Goal: Task Accomplishment & Management: Use online tool/utility

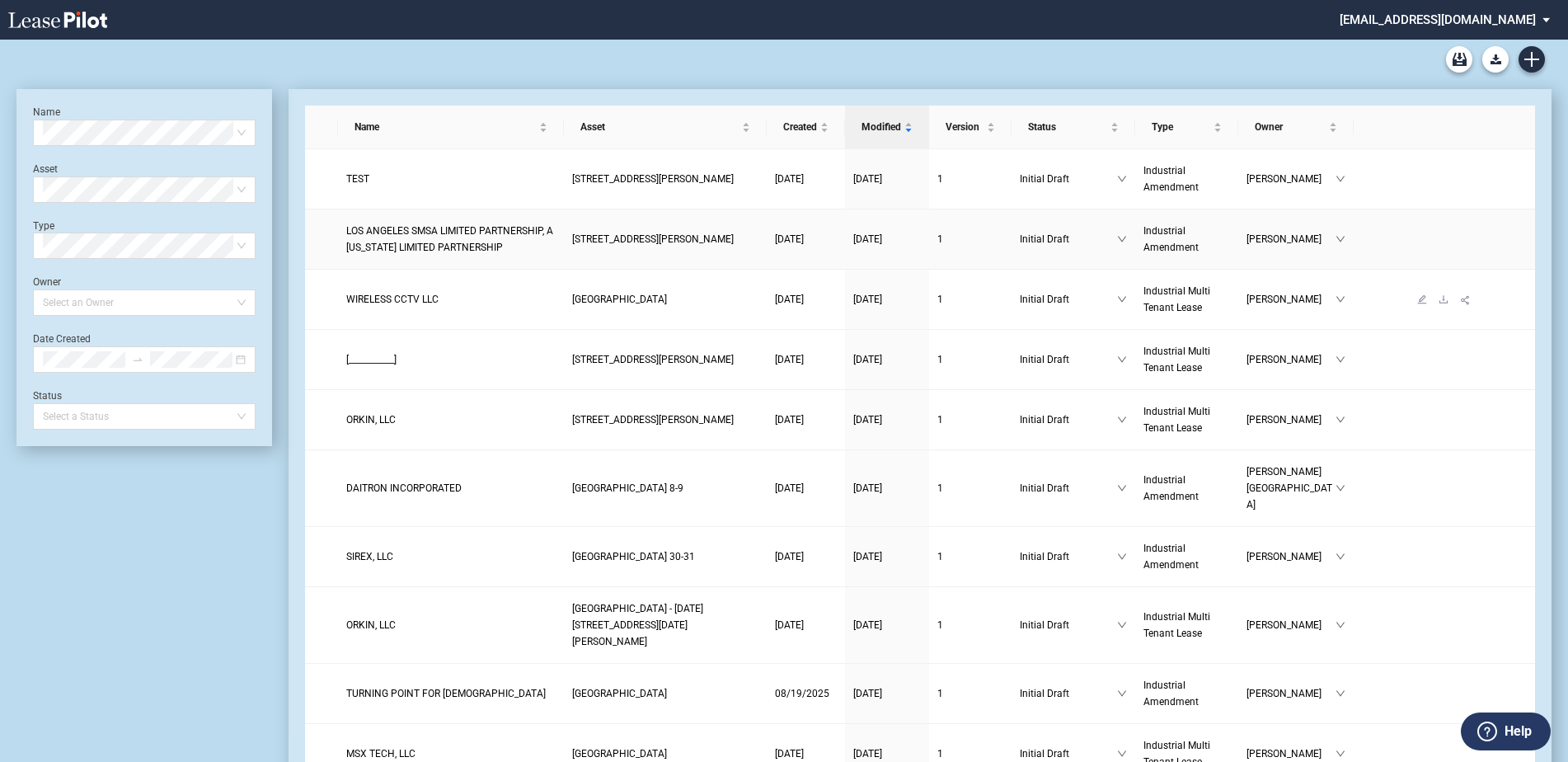
click at [398, 303] on span "WIRELESS CCTV LLC" at bounding box center [392, 300] width 92 height 12
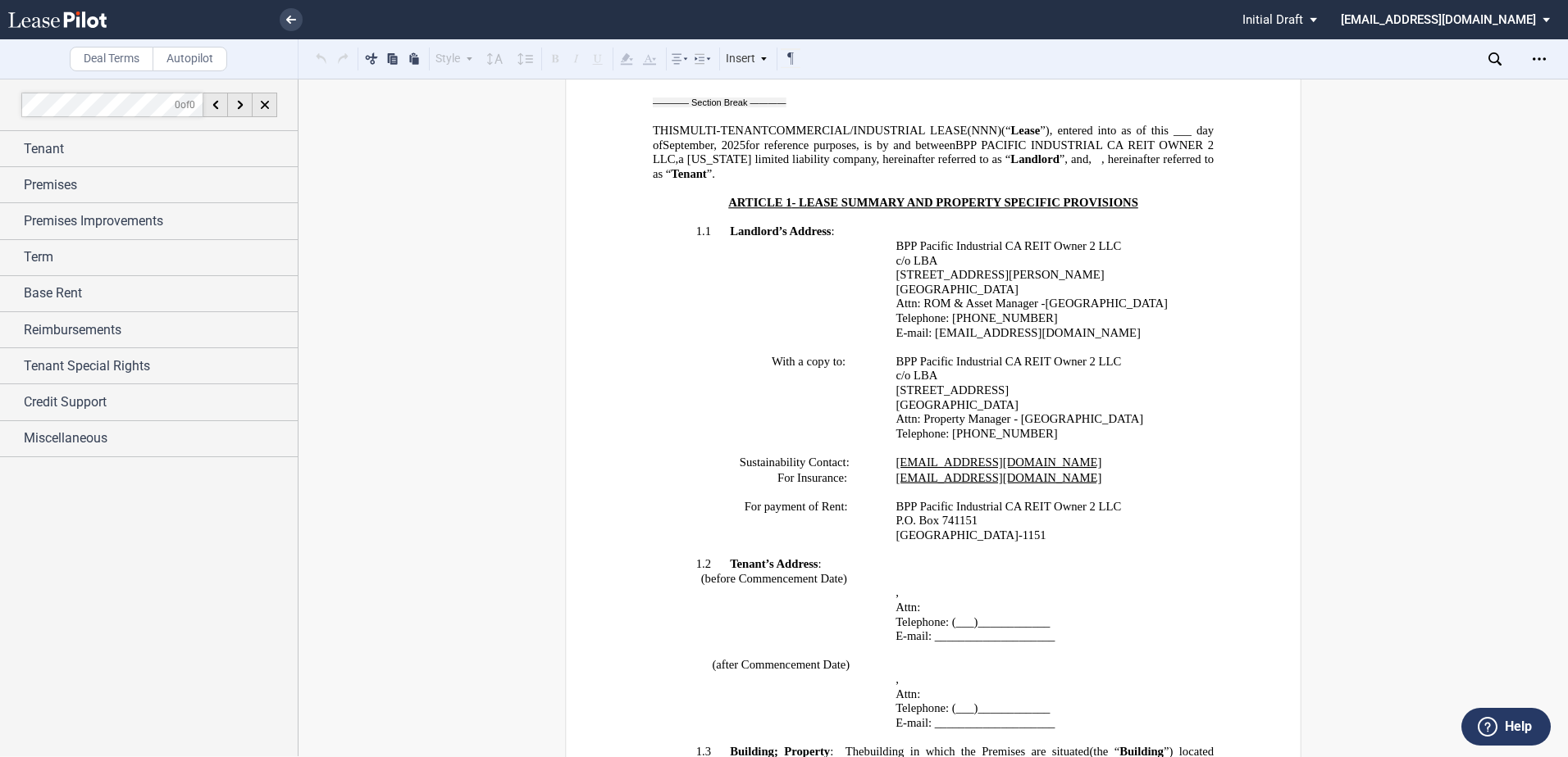
scroll to position [737, 0]
click at [50, 445] on span "Miscellaneous" at bounding box center [65, 439] width 84 height 20
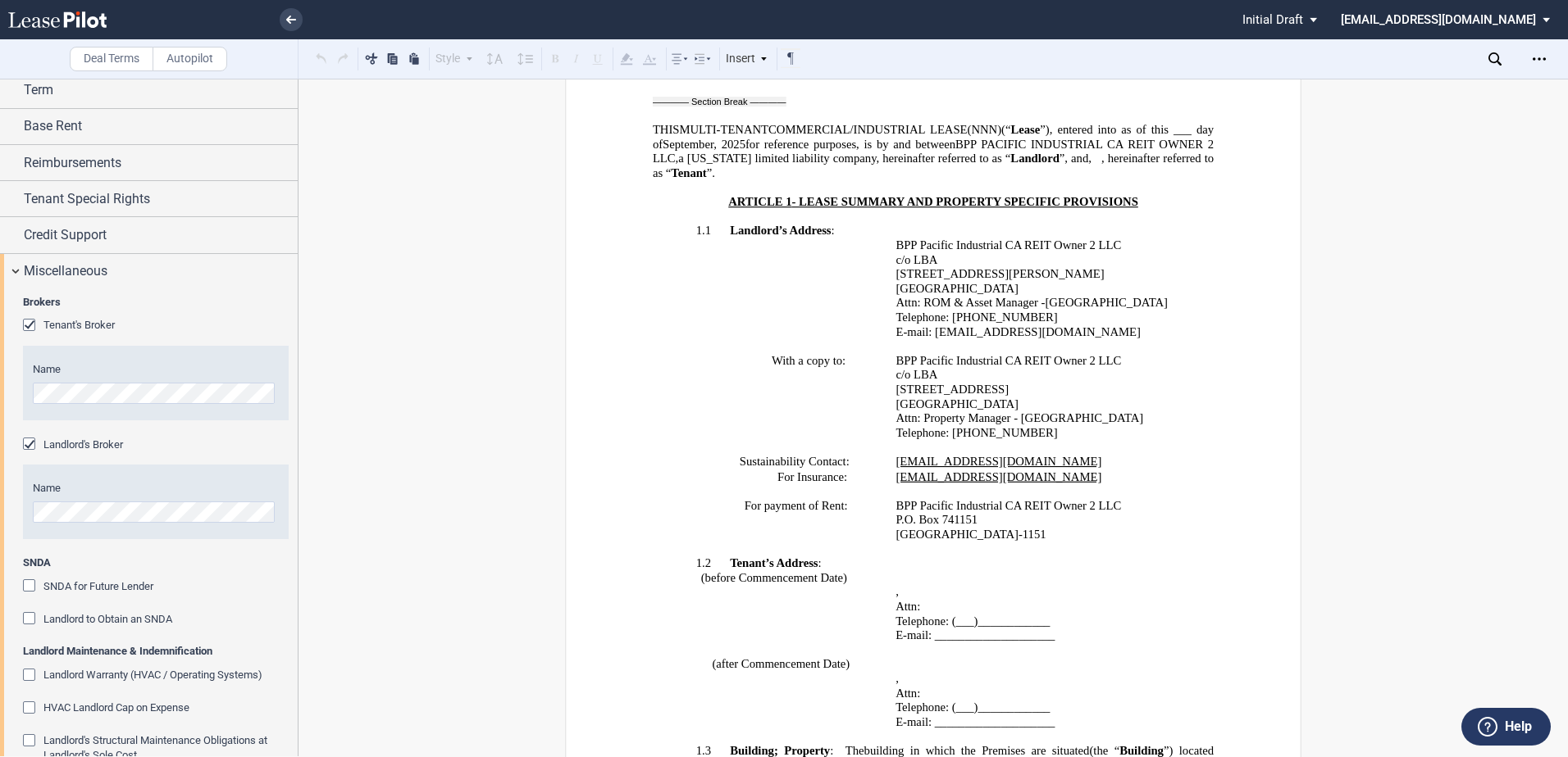
scroll to position [109, 0]
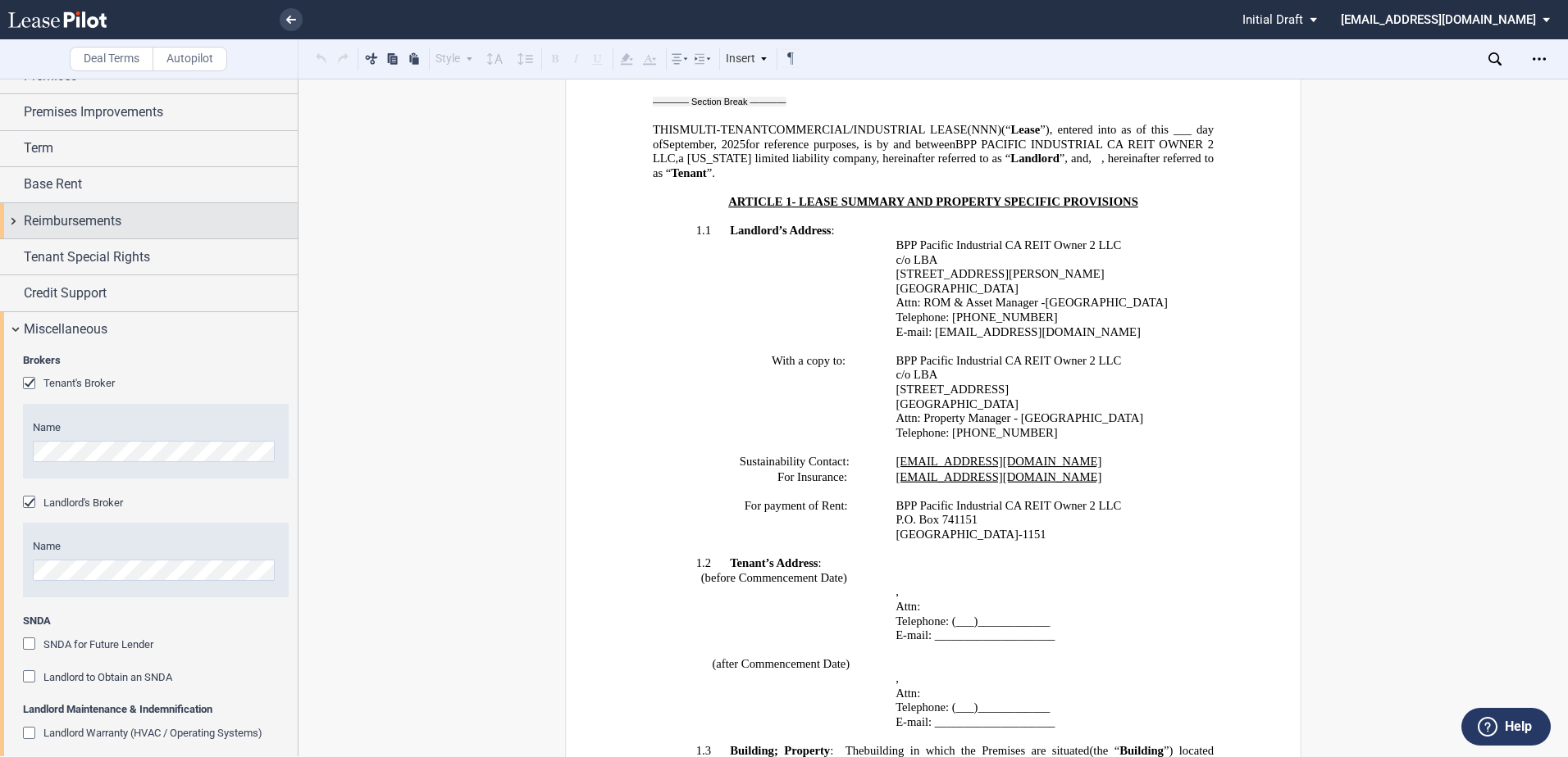
click at [79, 226] on span "Reimbursements" at bounding box center [72, 222] width 98 height 20
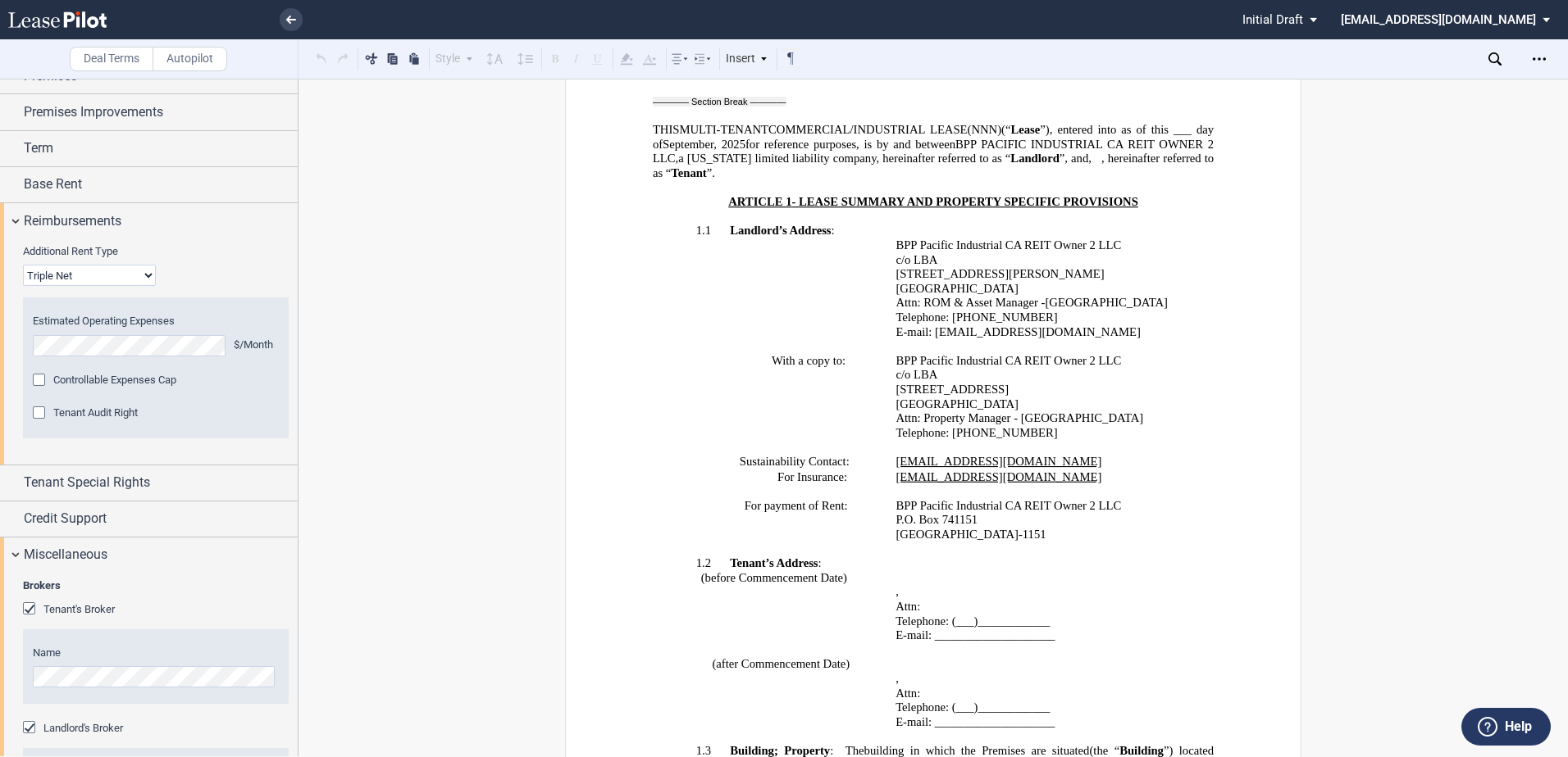
click at [40, 413] on div "Tenant Audit Right" at bounding box center [40, 414] width 17 height 17
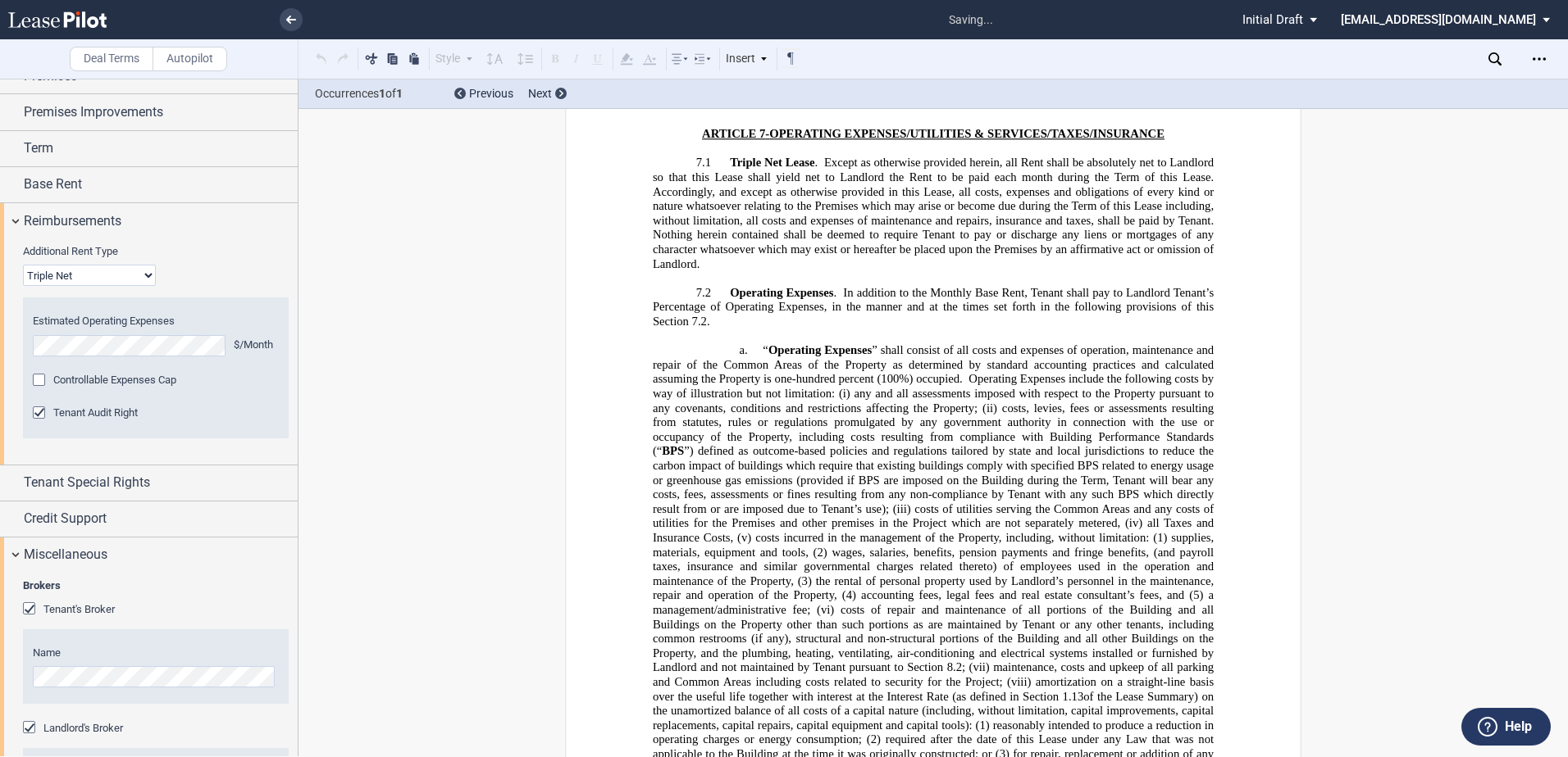
scroll to position [7262, 0]
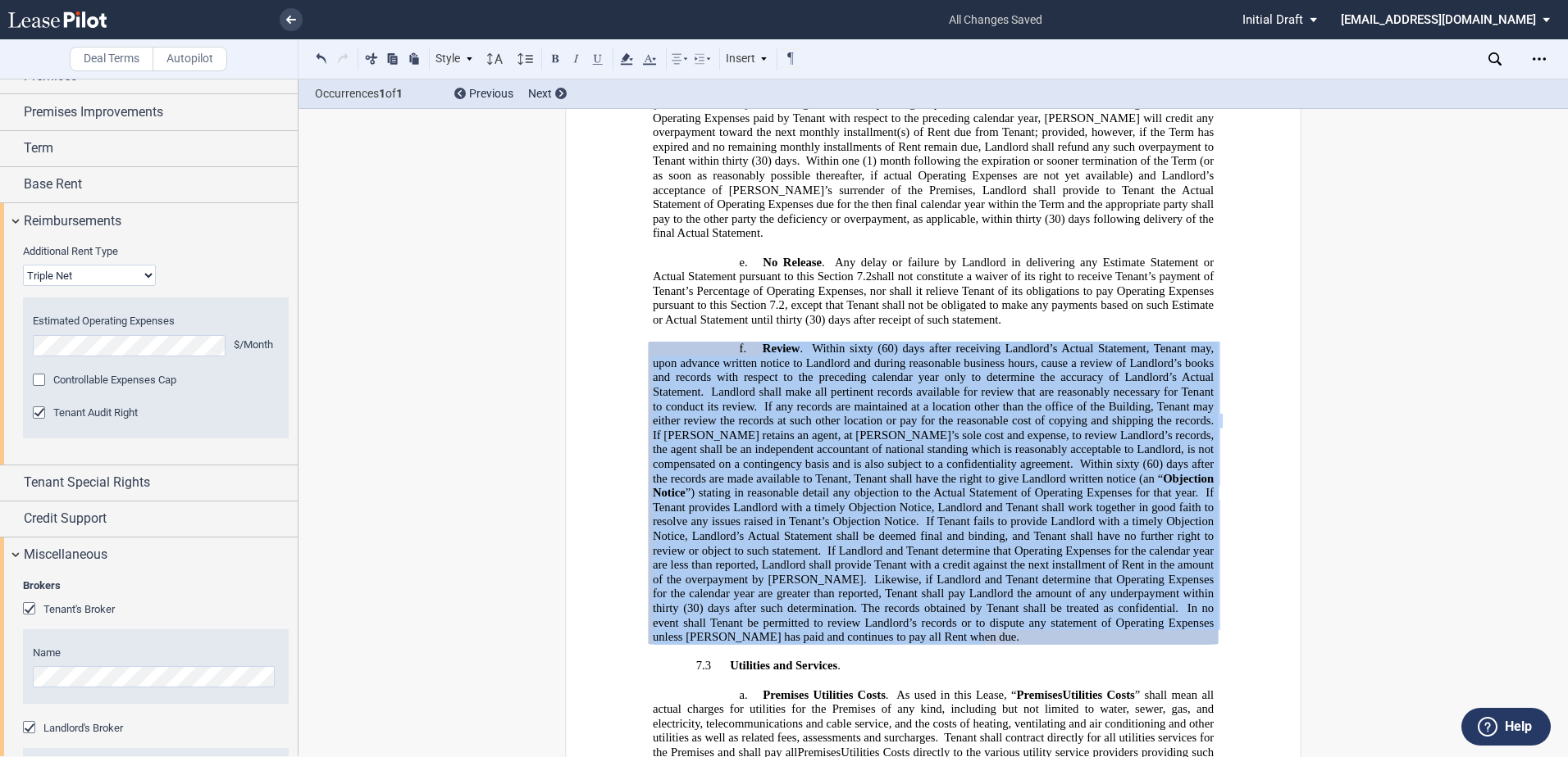
drag, startPoint x: 854, startPoint y: 522, endPoint x: 755, endPoint y: 230, distance: 308.3
click at [755, 342] on p "f. Review . Within sixty (60) days after receiving Landlord’s Actual Statement,…" at bounding box center [933, 494] width 561 height 304
drag, startPoint x: 756, startPoint y: 230, endPoint x: 808, endPoint y: 255, distance: 57.7
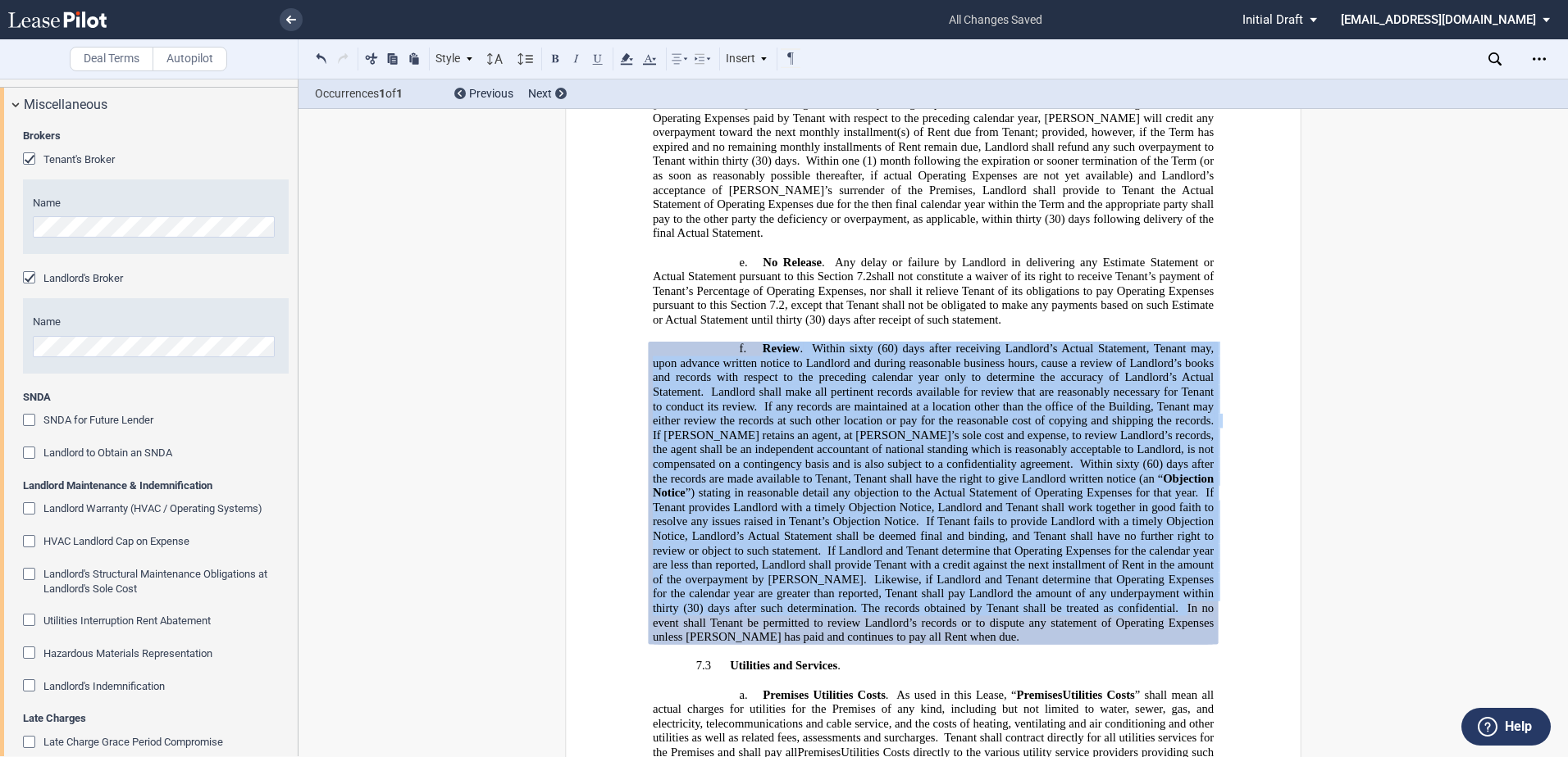
scroll to position [582, 0]
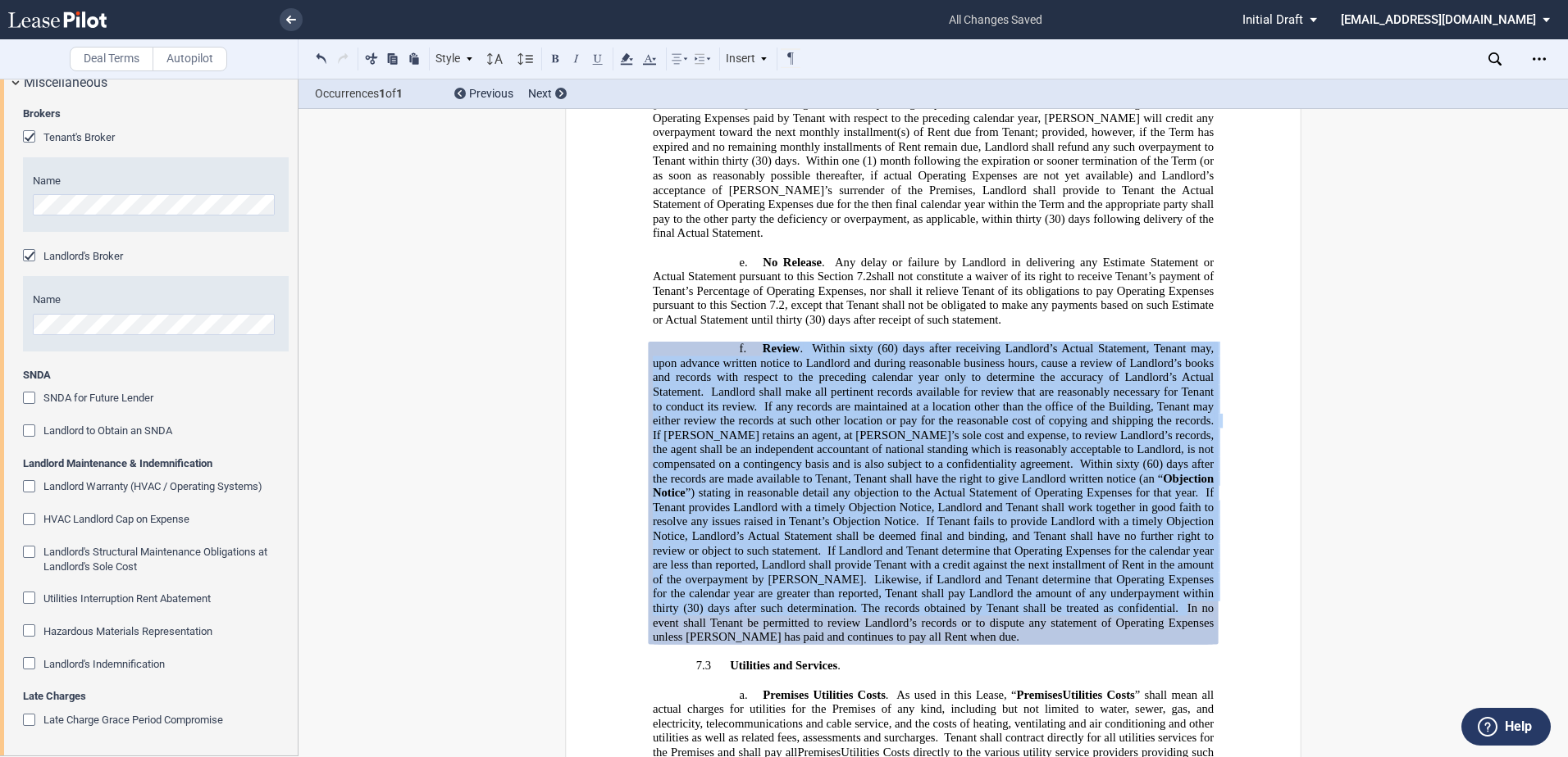
click at [186, 600] on span "Utilities Interruption Rent Abatement" at bounding box center [127, 598] width 168 height 12
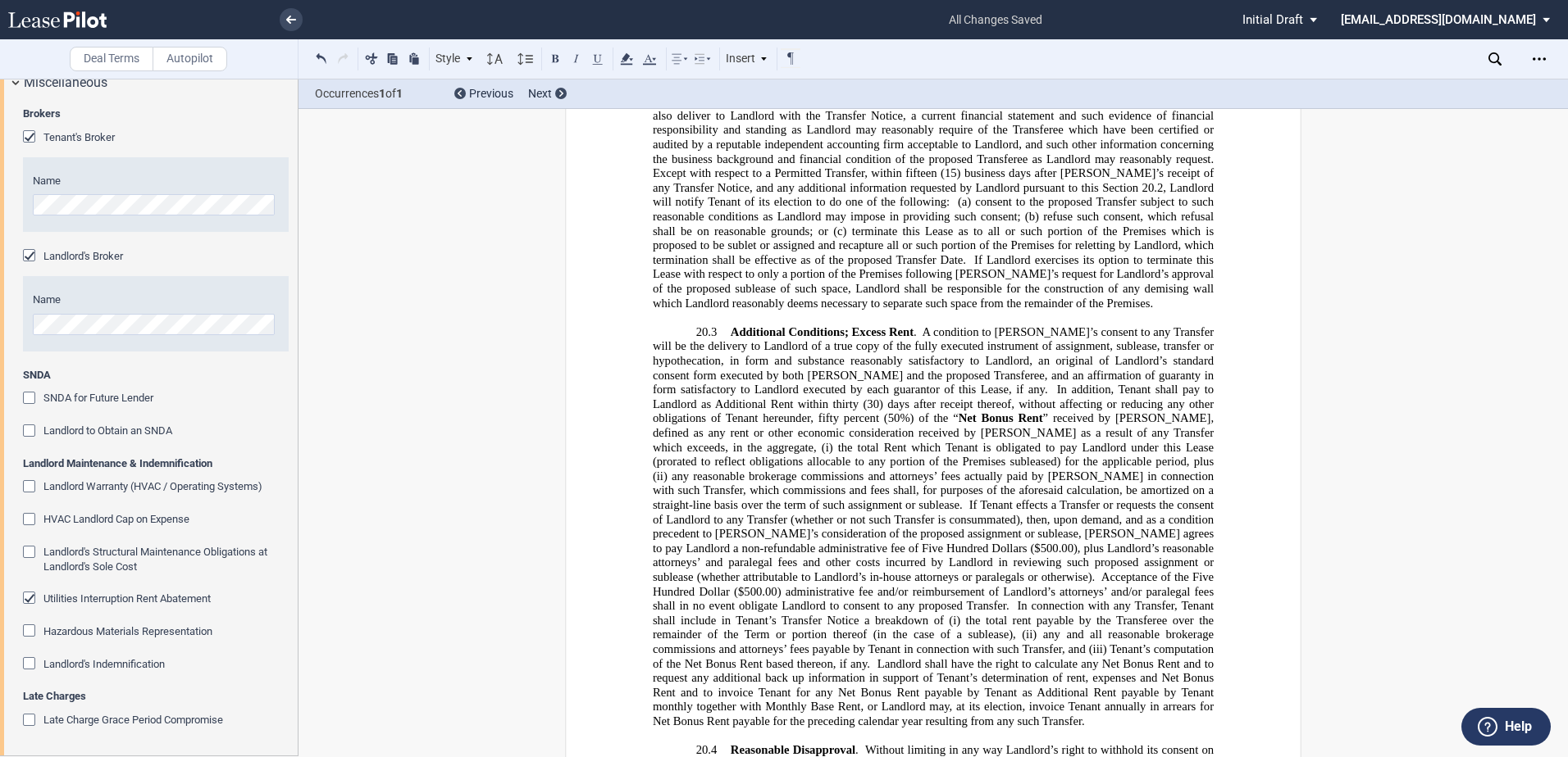
scroll to position [19412, 0]
click at [31, 599] on div "Utilities Interruption Rent Abatement" at bounding box center [31, 599] width 17 height 17
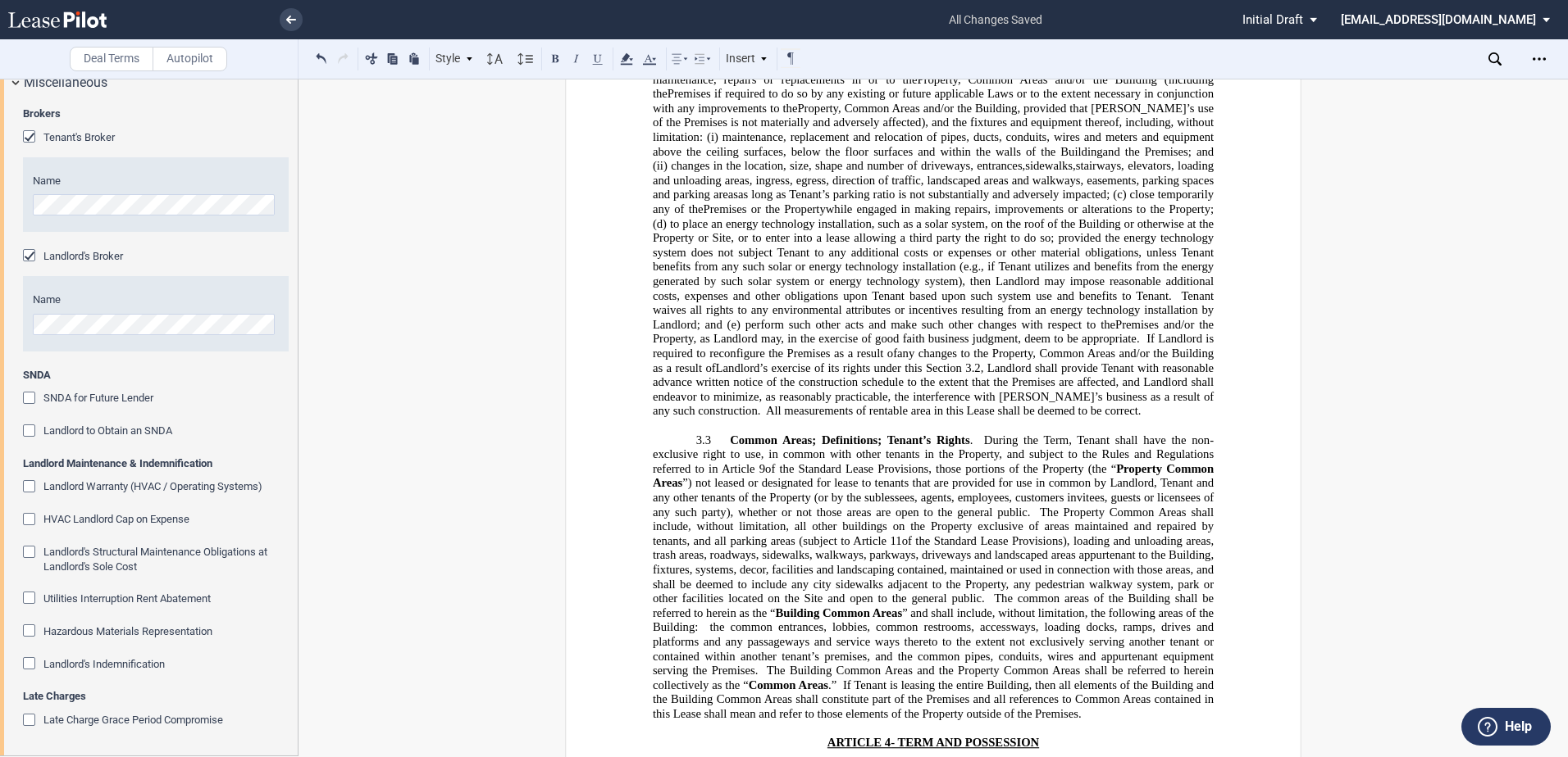
scroll to position [2838, 0]
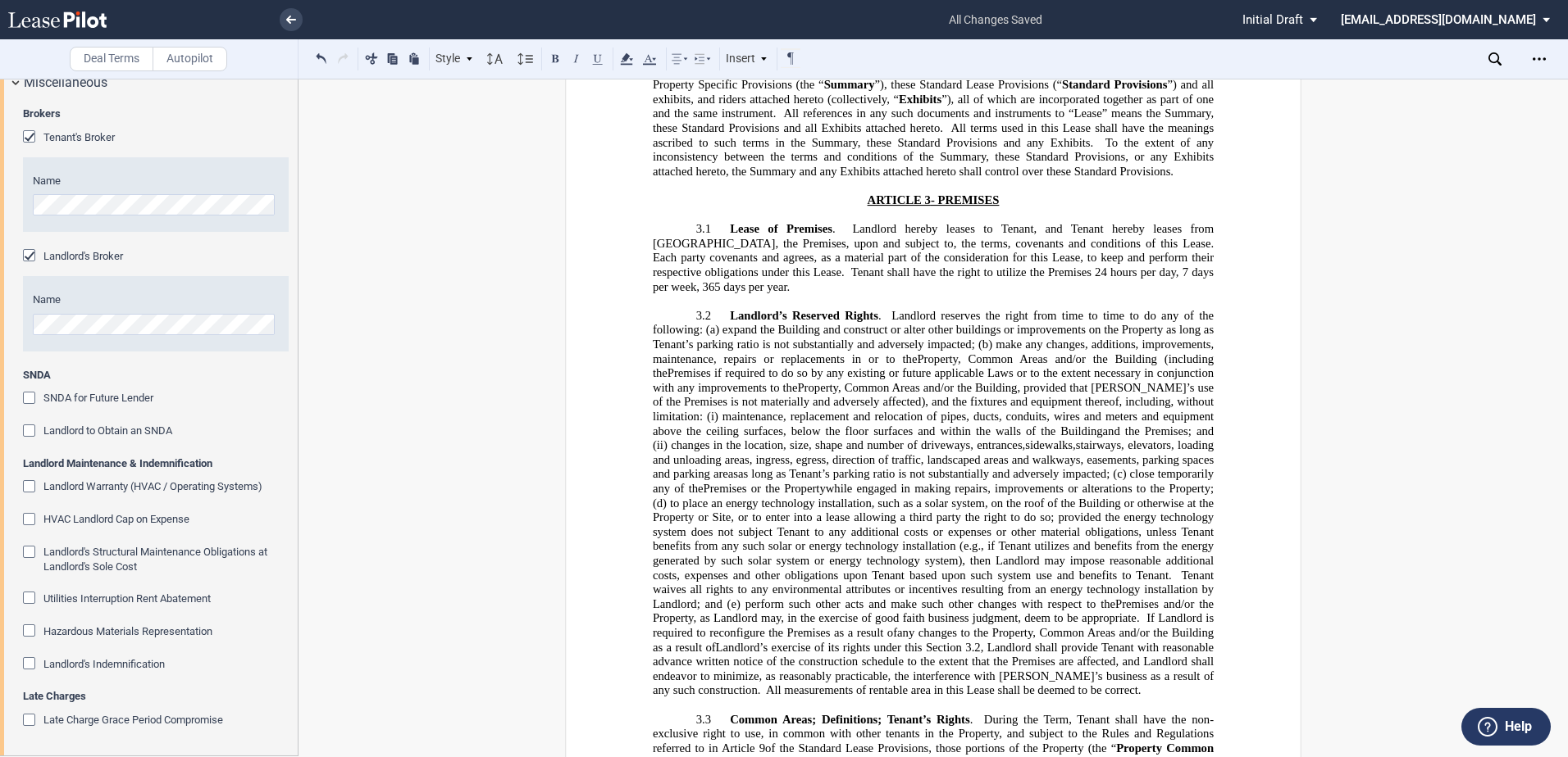
click at [932, 497] on span "to place an energy technology installation, such as a solar system, on the roof…" at bounding box center [935, 539] width 564 height 86
click at [882, 439] on span "changes in the location, size, shape and number of driveways, entrances," at bounding box center [847, 446] width 354 height 14
click at [94, 395] on span "SNDA for Future Lender" at bounding box center [98, 397] width 109 height 12
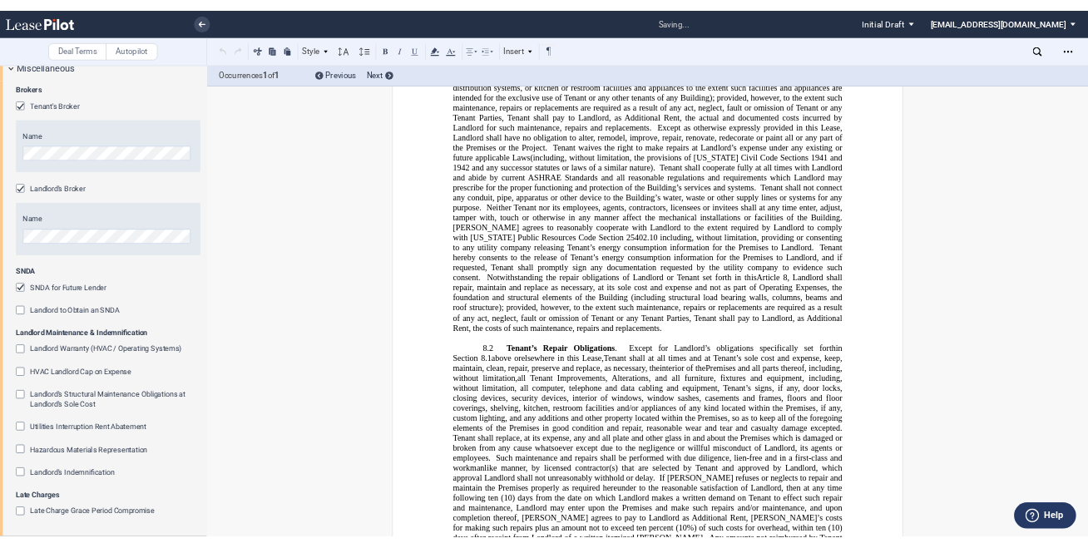
scroll to position [23425, 0]
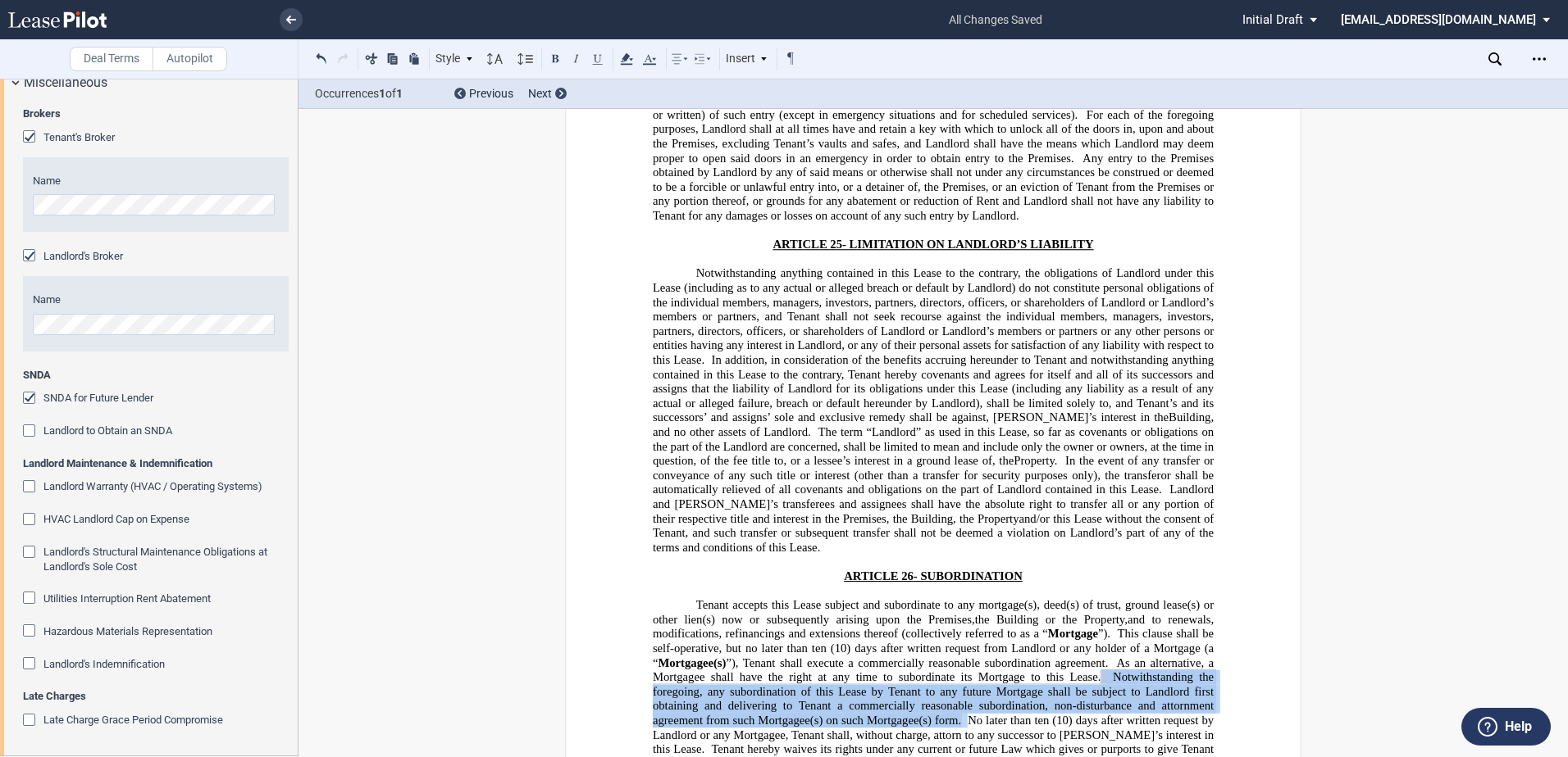
drag, startPoint x: 1105, startPoint y: 345, endPoint x: 963, endPoint y: 391, distance: 149.3
click at [963, 598] on p "Tenant accepts this Lease subject and subordinate to any mortgage(s), deed(s) o…" at bounding box center [933, 699] width 561 height 202
drag, startPoint x: 963, startPoint y: 391, endPoint x: 942, endPoint y: 386, distance: 21.6
copy p "Notwithstanding the foregoing, any subordination of this Lease by Tenant to any…"
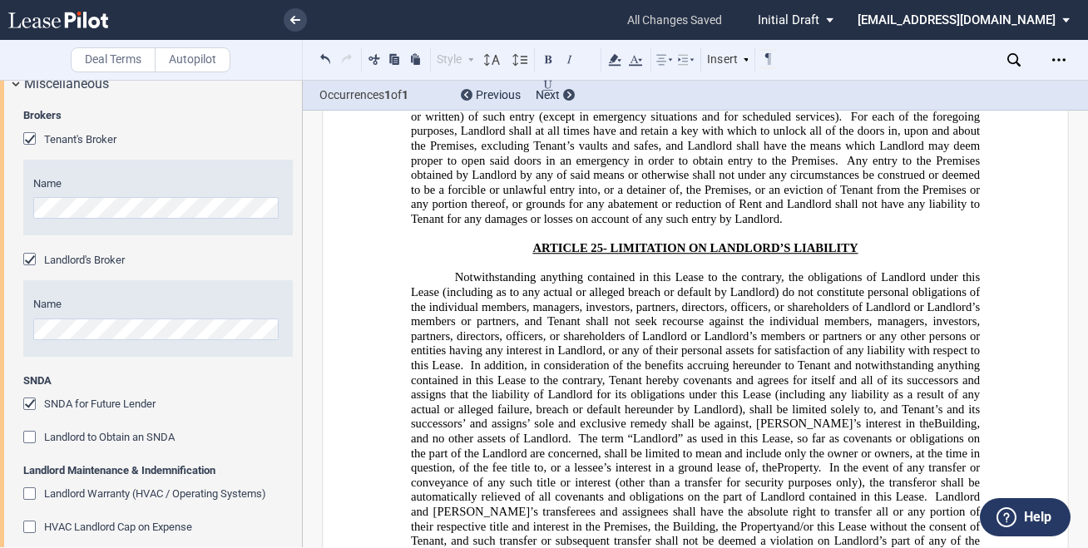
copy p "Notwithstanding the foregoing, any subordination of this Lease by Tenant to any…"
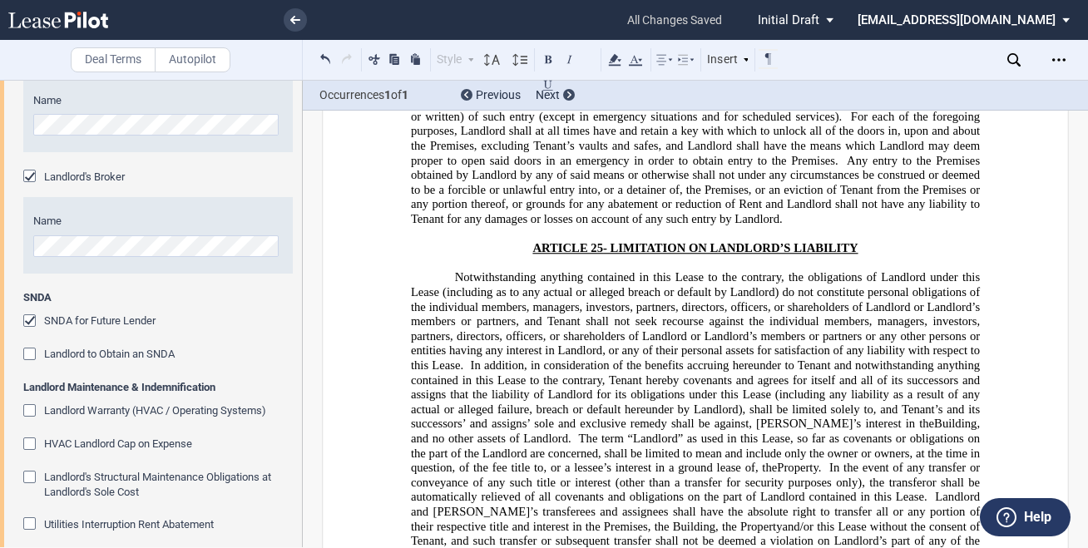
scroll to position [810, 0]
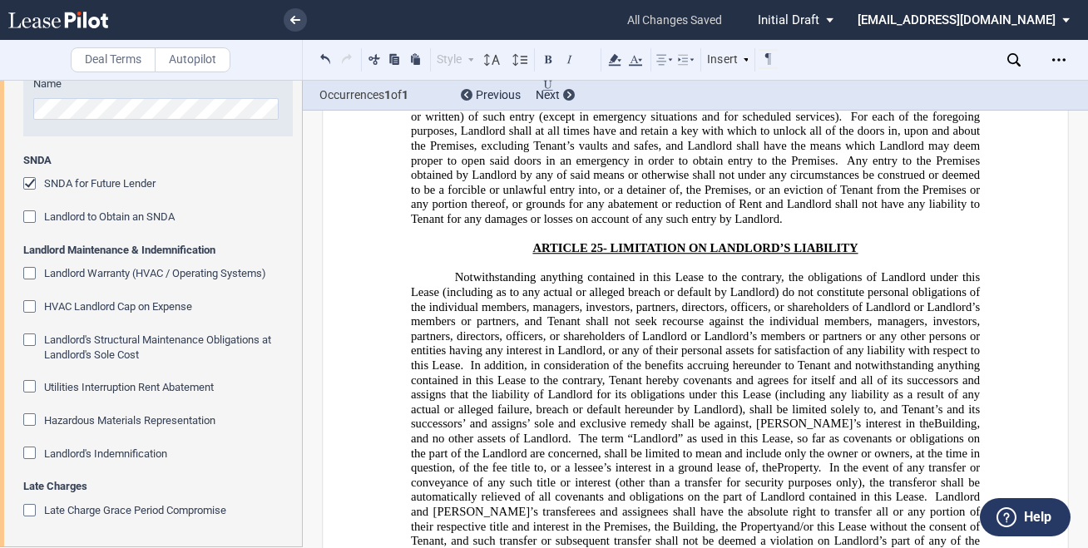
click at [98, 382] on span "Utilities Interruption Rent Abatement" at bounding box center [129, 387] width 170 height 12
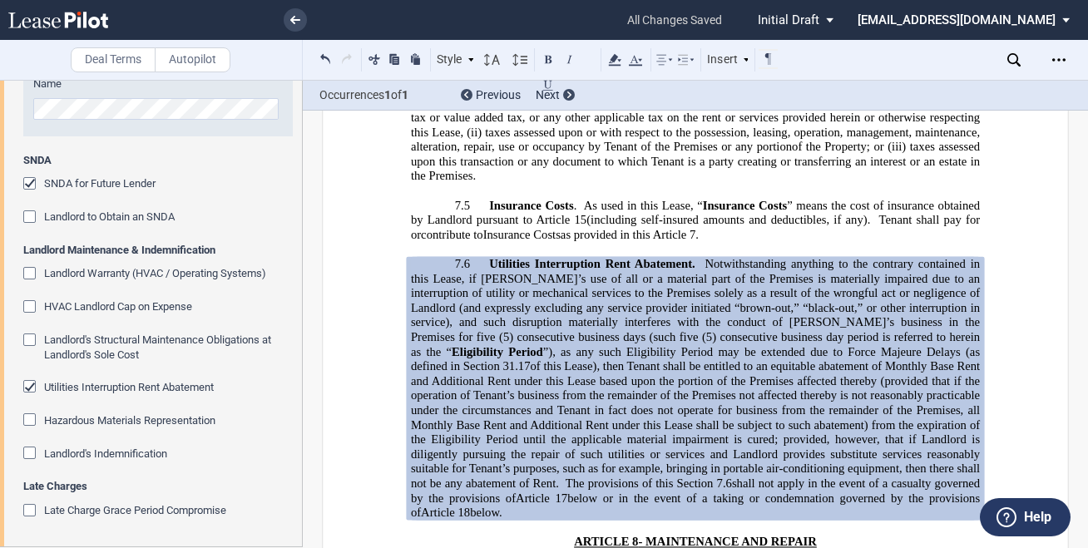
drag, startPoint x: 450, startPoint y: 326, endPoint x: 481, endPoint y: 146, distance: 182.4
click at [481, 257] on p "7.6 Utilities Interruption Rent Abatement. Notwithstanding anything to the cont…" at bounding box center [695, 389] width 569 height 264
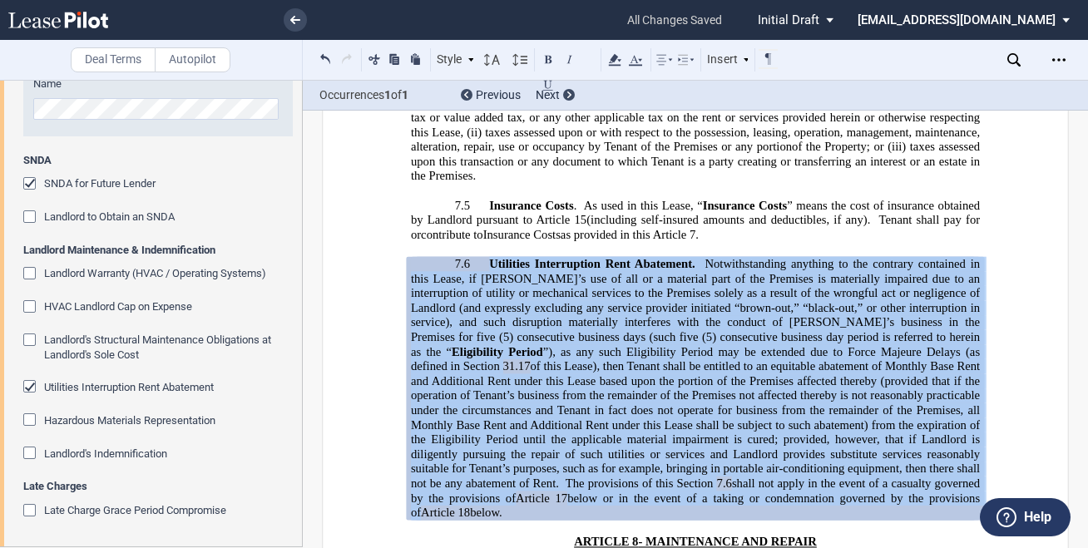
drag, startPoint x: 481, startPoint y: 146, endPoint x: 524, endPoint y: 197, distance: 66.1
copy span "Utilities Interruption Rent Abatement. Notwithstanding anything to the contrary…"
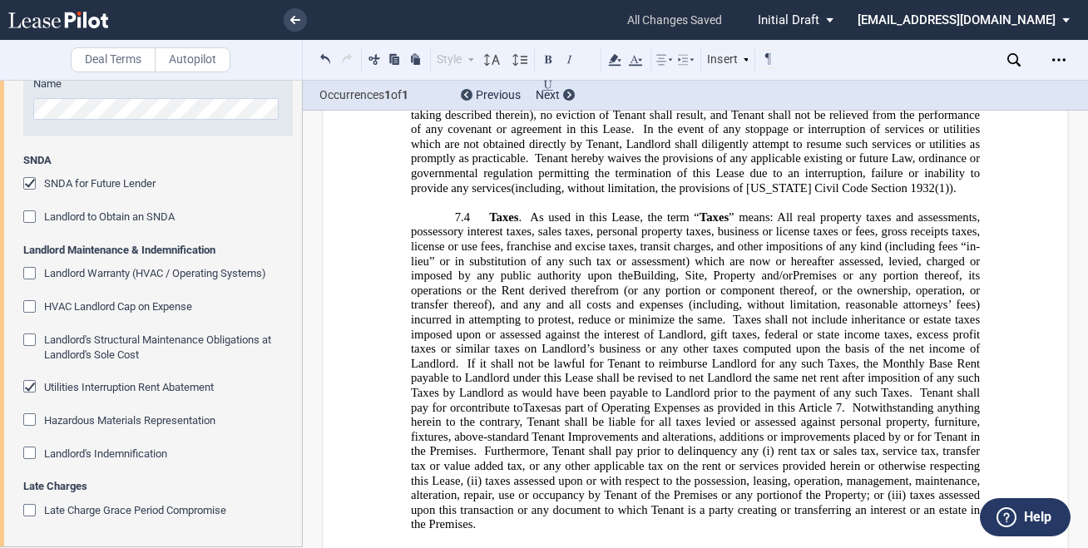
scroll to position [8413, 0]
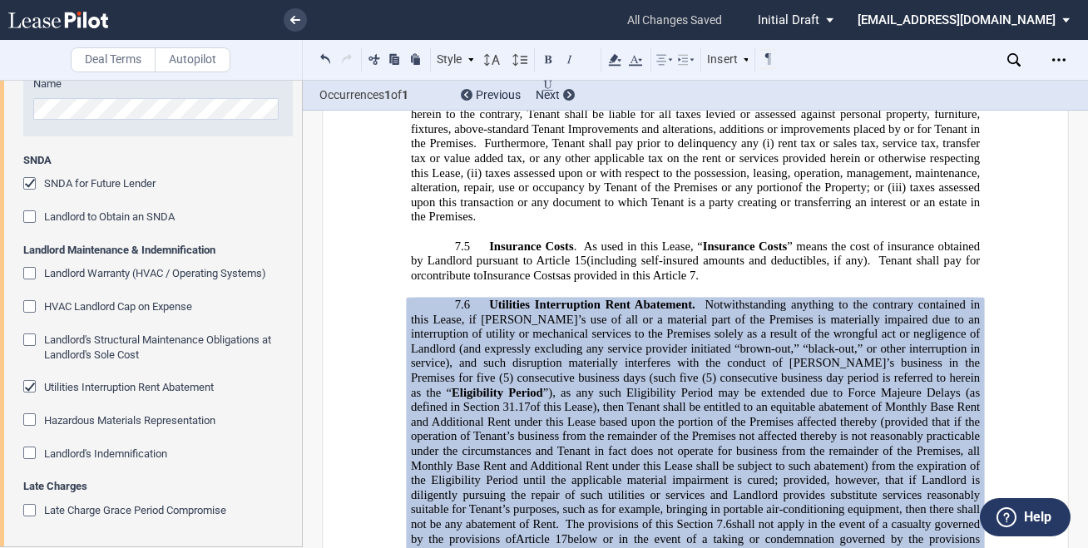
scroll to position [8746, 0]
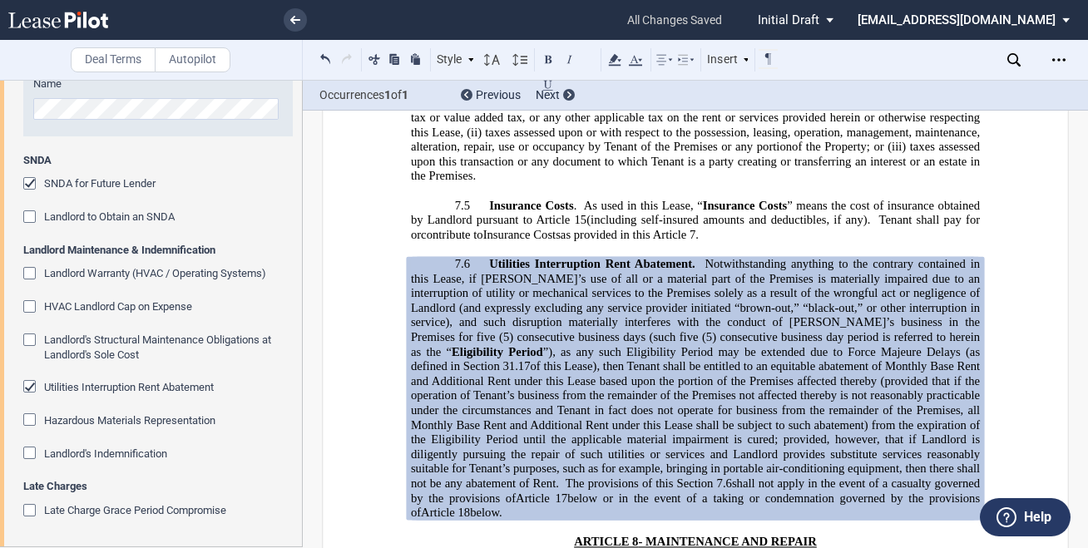
click at [841, 359] on span "of this Lease), then Tenant shall be entitled to an equitable abatement of Mont…" at bounding box center [697, 424] width 572 height 131
drag, startPoint x: 462, startPoint y: 399, endPoint x: 699, endPoint y: 149, distance: 344.7
click at [699, 257] on p "7.6 Utilities Interruption Rent Abatement. Notwithstanding anything to the cont…" at bounding box center [695, 389] width 569 height 264
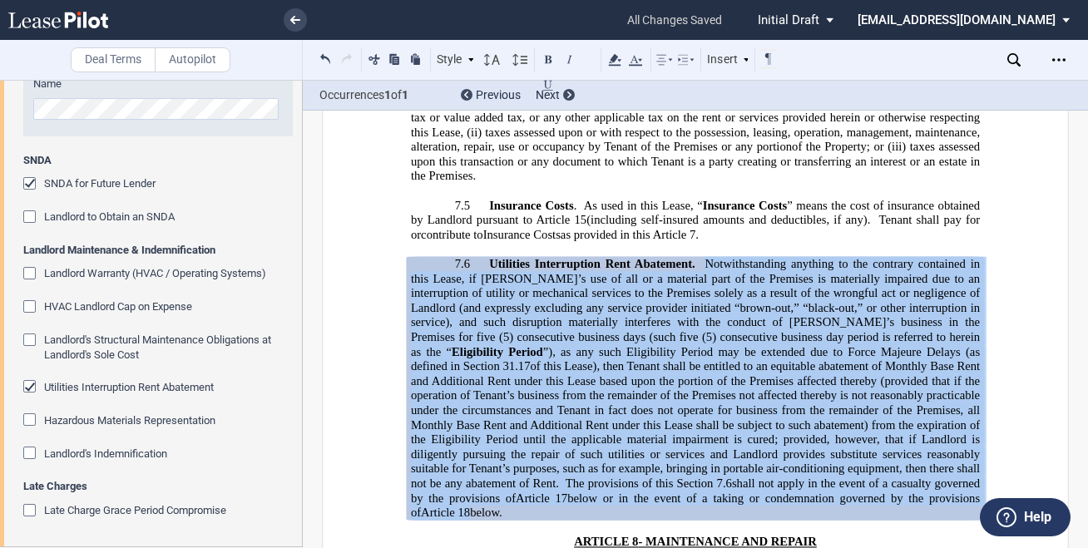
drag, startPoint x: 699, startPoint y: 149, endPoint x: 710, endPoint y: 178, distance: 31.0
copy span "Notwithstanding anything to the contrary contained in this Lease, if Tenant’s u…"
click at [302, 272] on div at bounding box center [151, 313] width 303 height 467
